Goal: Task Accomplishment & Management: Use online tool/utility

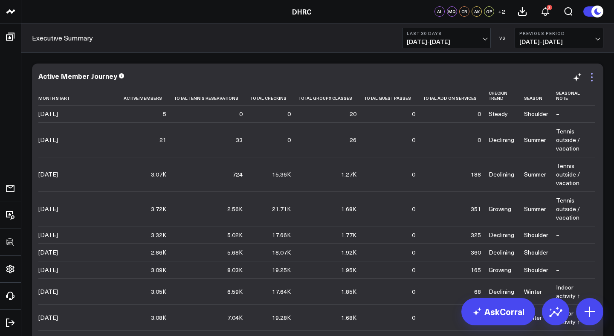
click at [591, 78] on icon at bounding box center [592, 77] width 10 height 10
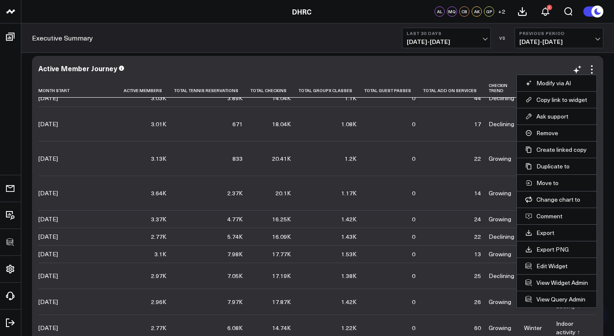
scroll to position [46, 0]
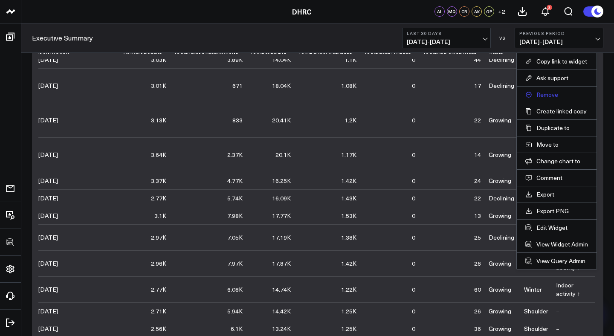
click at [551, 95] on button "Remove" at bounding box center [556, 95] width 63 height 8
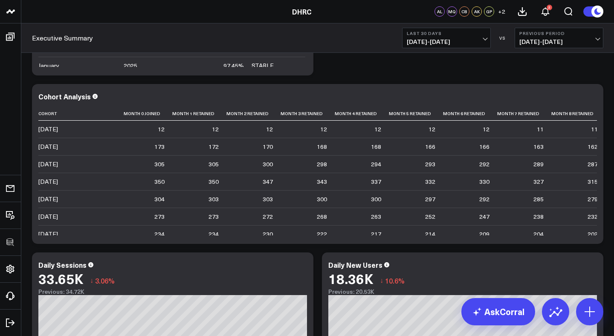
scroll to position [318, 0]
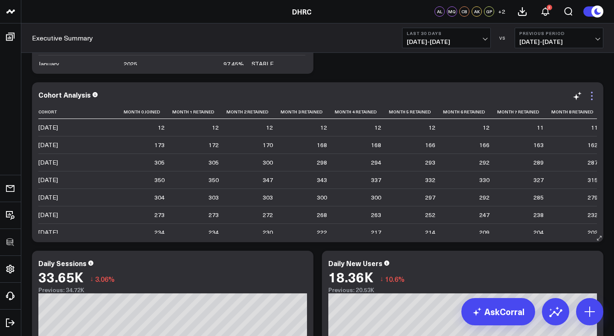
click at [593, 94] on icon at bounding box center [592, 96] width 10 height 10
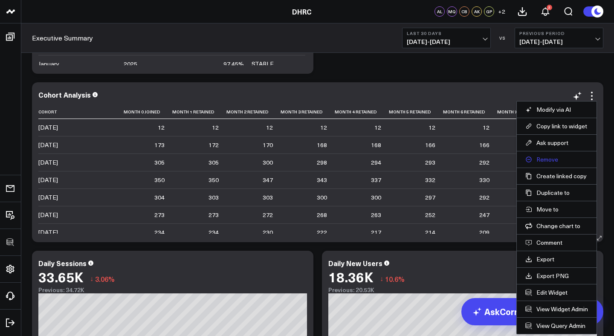
click at [547, 159] on button "Remove" at bounding box center [556, 160] width 63 height 8
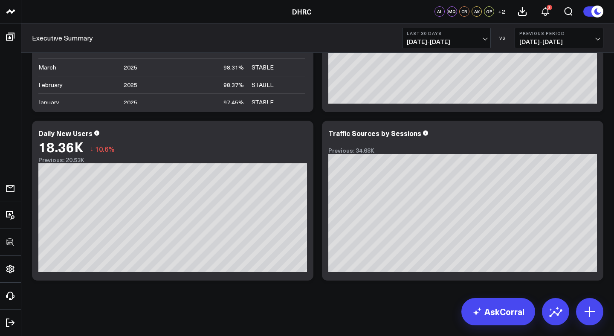
scroll to position [0, 0]
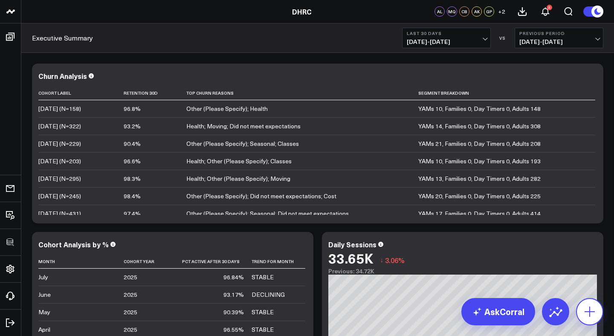
click at [589, 313] on icon at bounding box center [589, 311] width 10 height 10
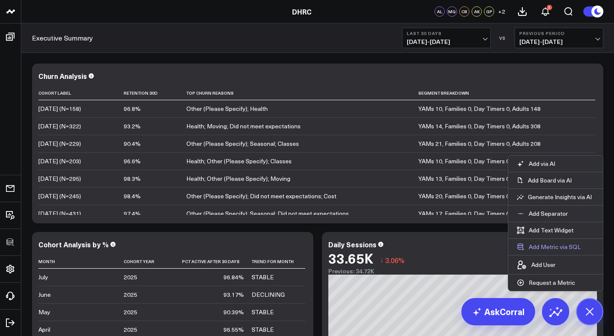
click at [558, 249] on button "Add Metric via SQL" at bounding box center [548, 247] width 81 height 16
